Goal: Navigation & Orientation: Find specific page/section

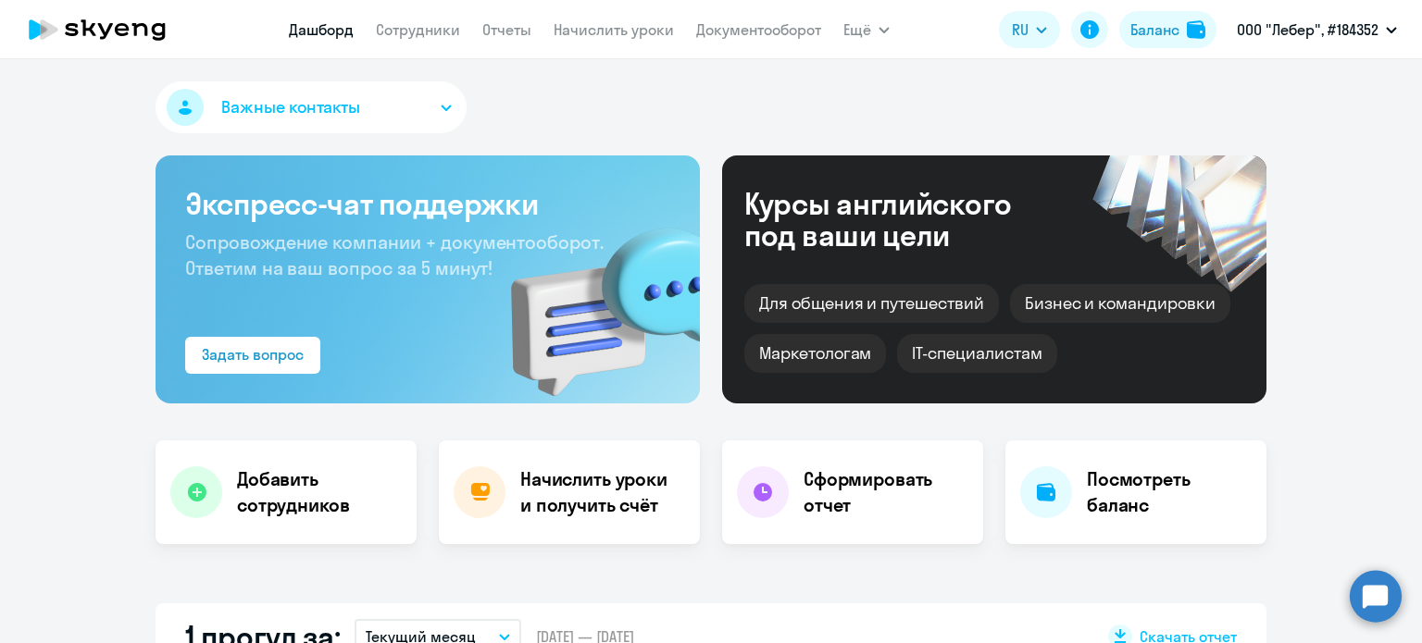
select select "30"
drag, startPoint x: 0, startPoint y: 0, endPoint x: 1188, endPoint y: 15, distance: 1188.5
click at [1188, 15] on button "Баланс" at bounding box center [1167, 29] width 97 height 37
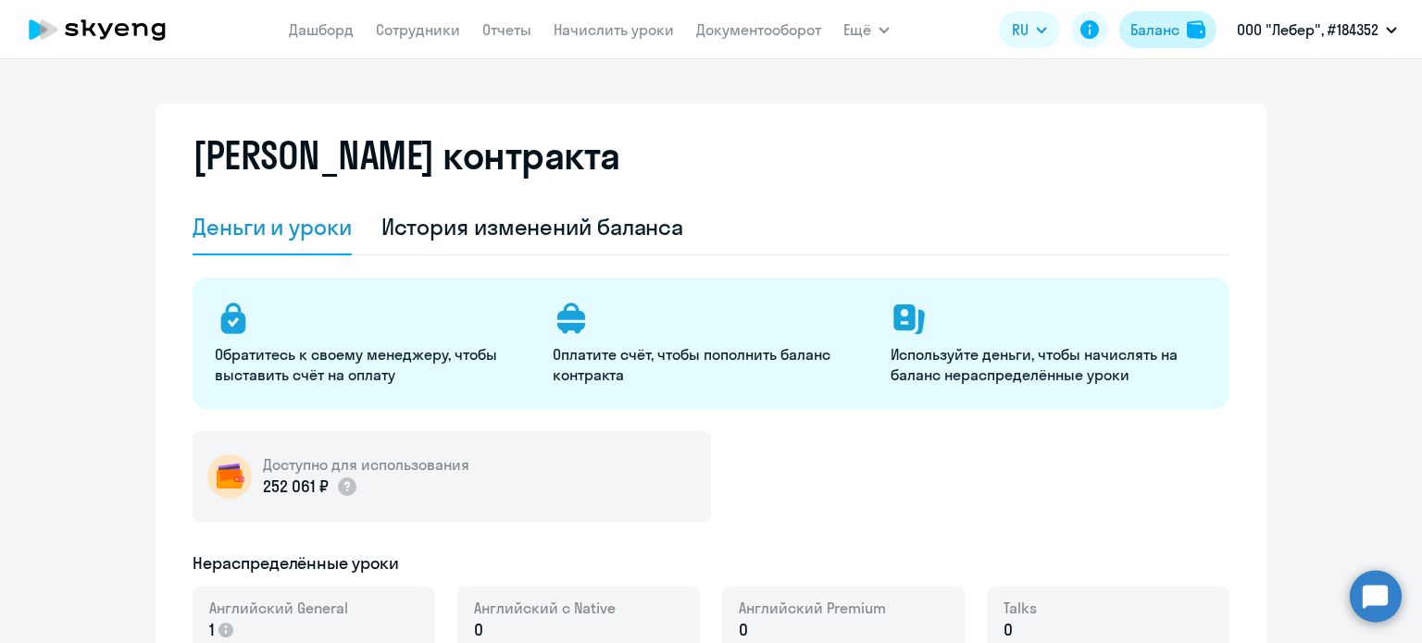
select select "english_adult_not_native_speaker"
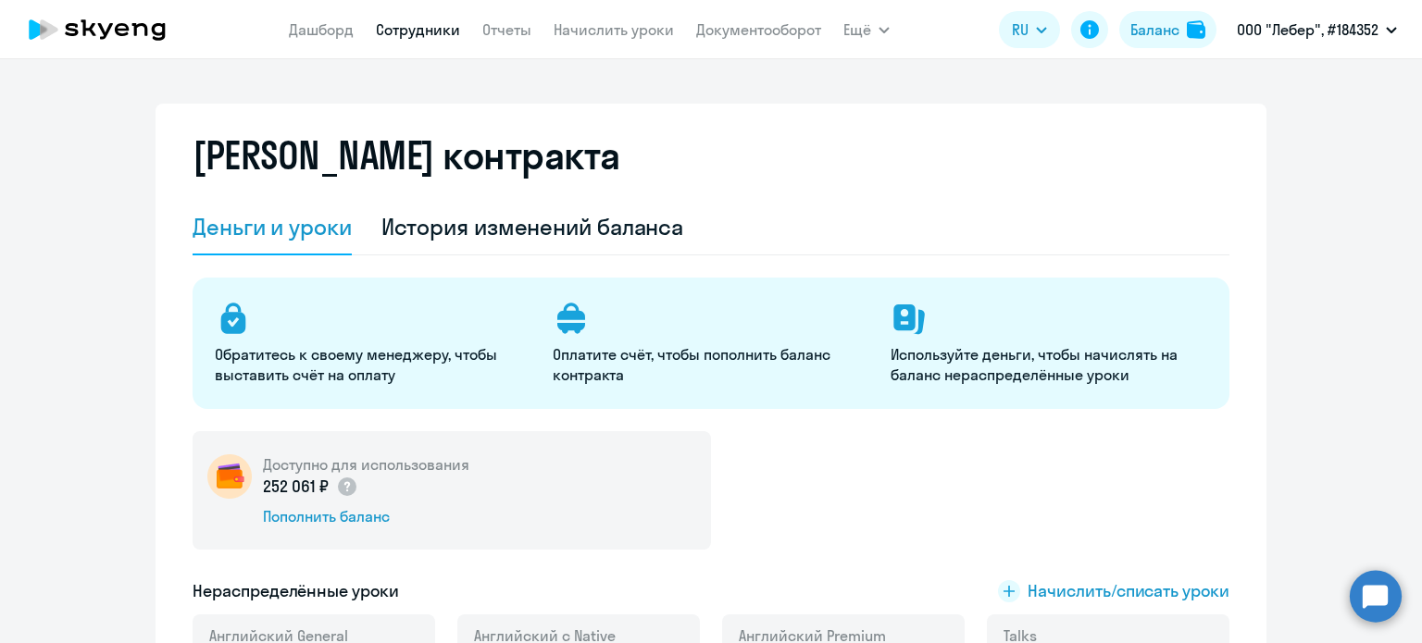
click at [411, 28] on link "Сотрудники" at bounding box center [418, 29] width 84 height 19
select select "30"
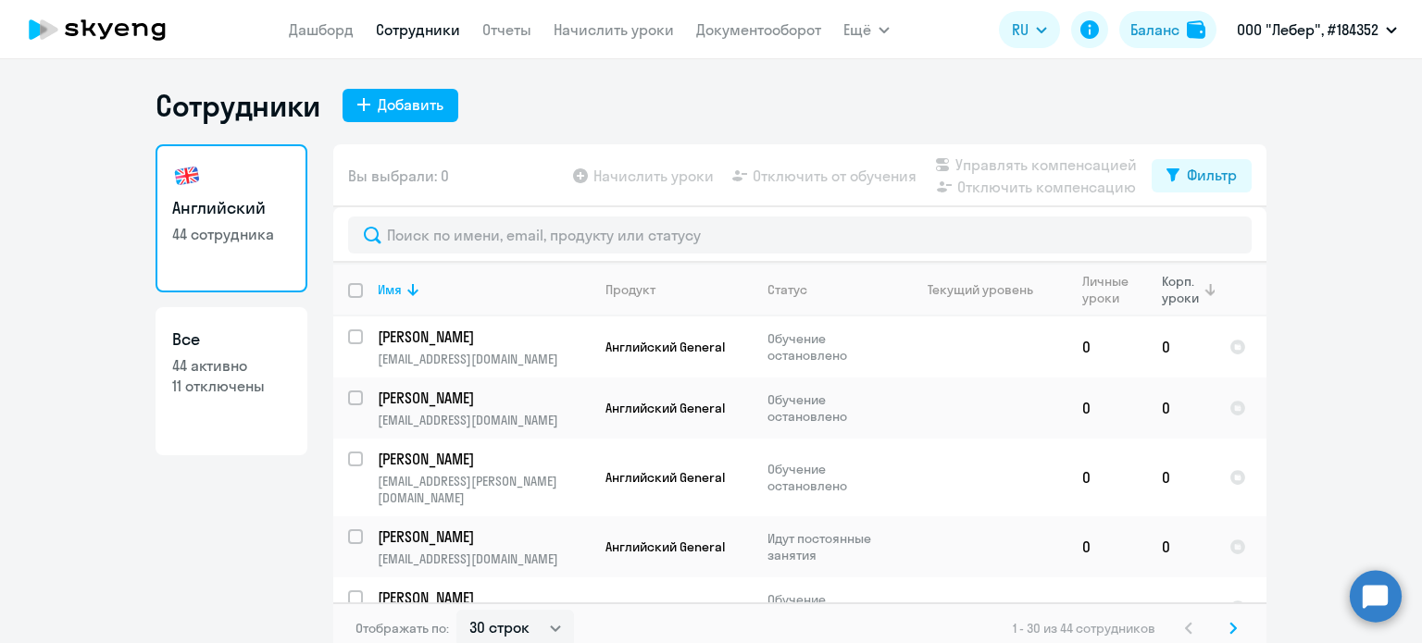
click at [1163, 292] on div "Корп. уроки" at bounding box center [1182, 289] width 40 height 33
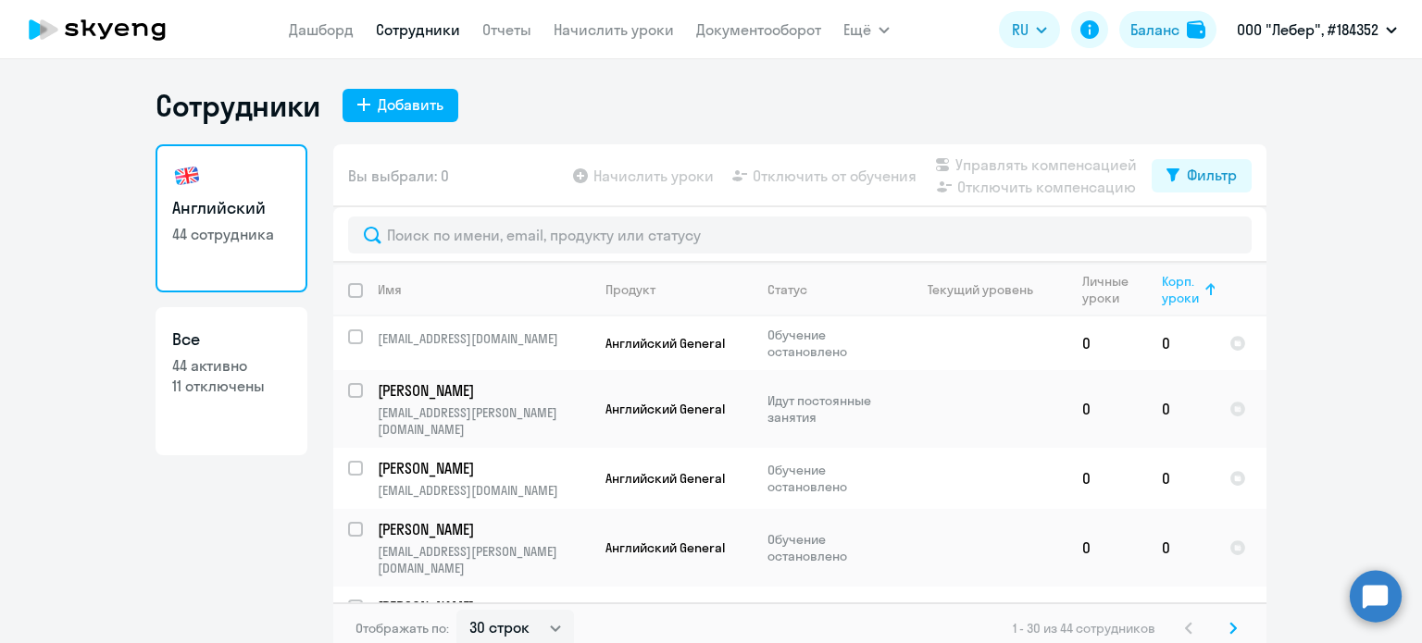
click at [1163, 292] on div "Корп. уроки" at bounding box center [1182, 289] width 40 height 33
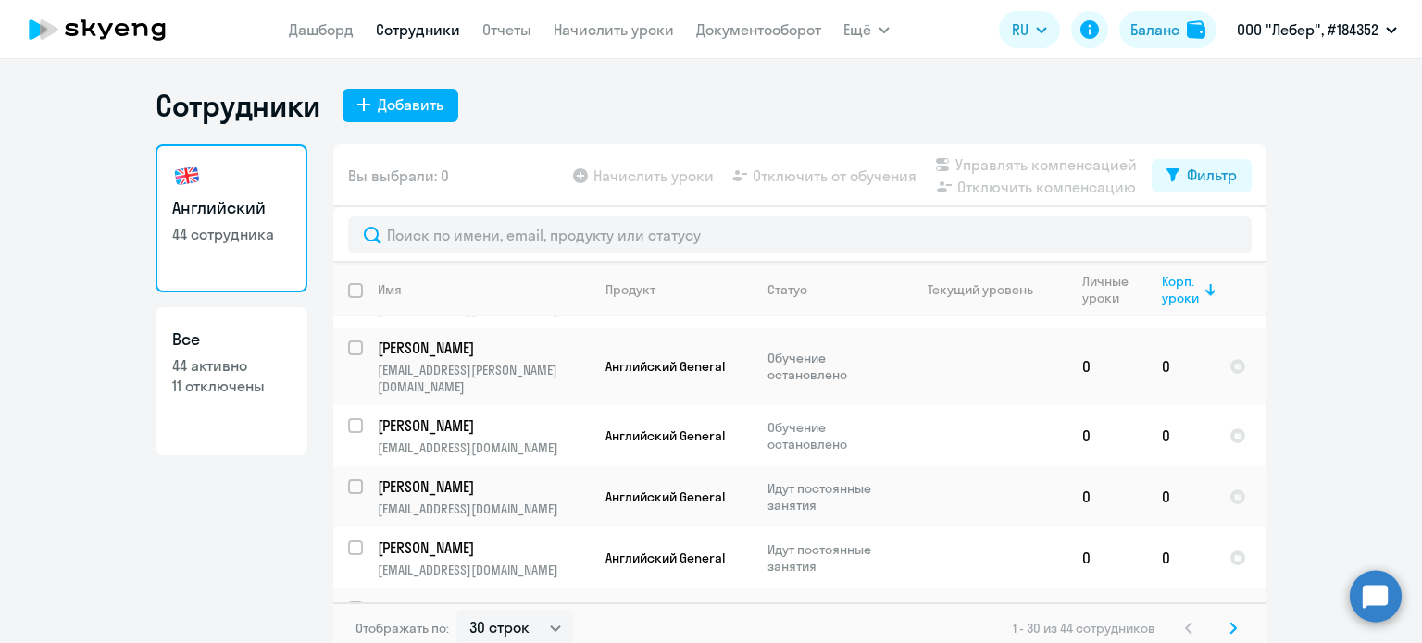
scroll to position [463, 0]
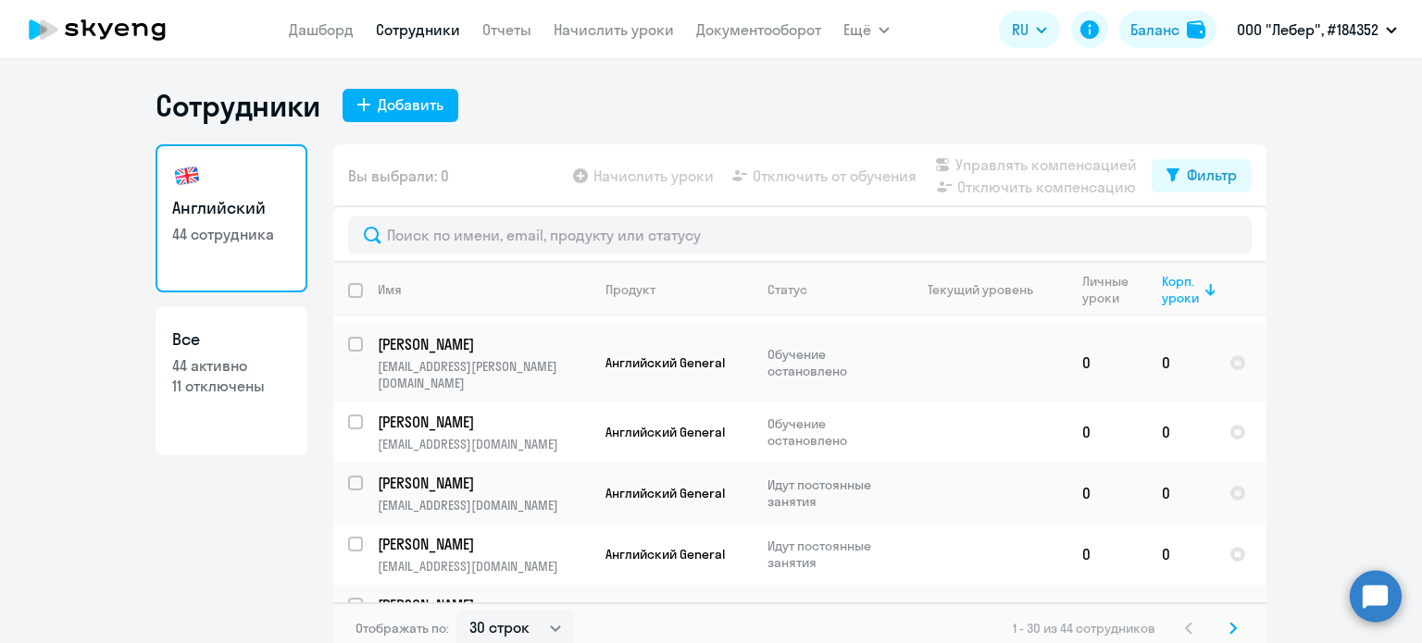
click at [189, 382] on p "11 отключены" at bounding box center [231, 386] width 118 height 20
select select "30"
